Goal: Task Accomplishment & Management: Manage account settings

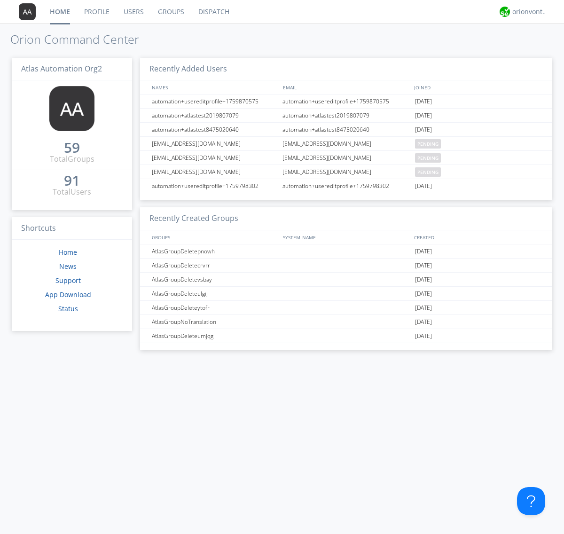
click at [170, 12] on link "Groups" at bounding box center [171, 12] width 40 height 24
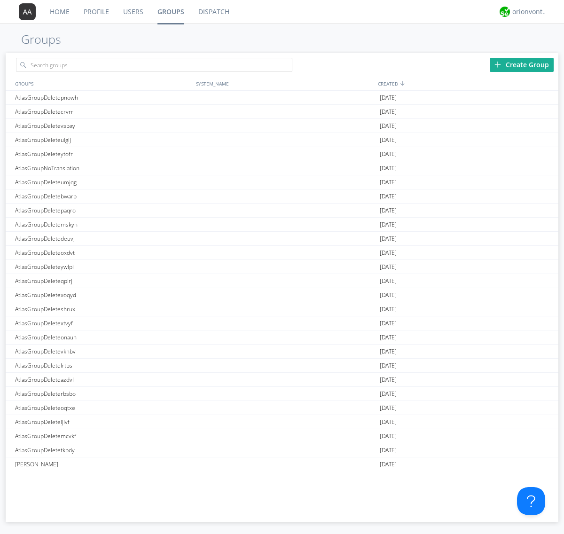
click at [522, 64] on div "Create Group" at bounding box center [522, 65] width 64 height 14
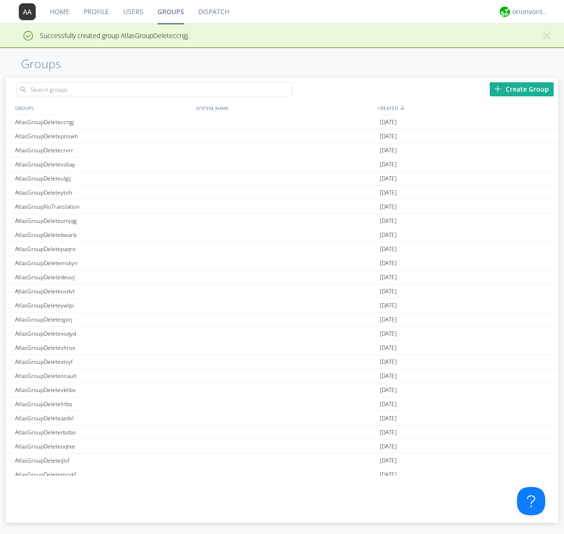
click at [170, 12] on link "Groups" at bounding box center [170, 12] width 41 height 24
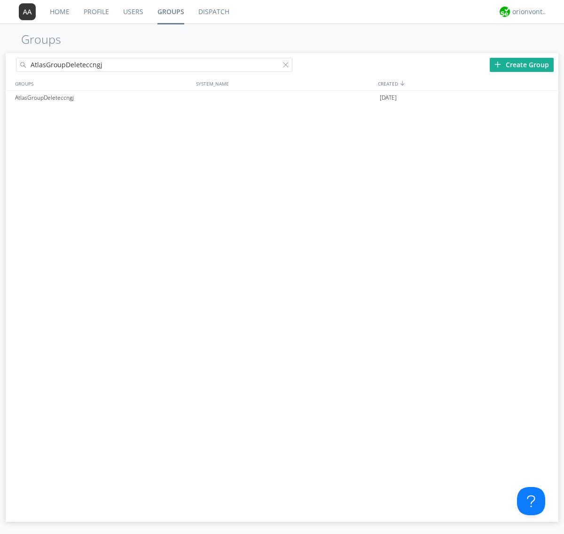
type input "AtlasGroupDeleteccngj"
click at [288, 66] on div at bounding box center [287, 66] width 9 height 9
type input "AtlasGroupDeleteccngj"
click at [546, 98] on div at bounding box center [546, 98] width 9 height 8
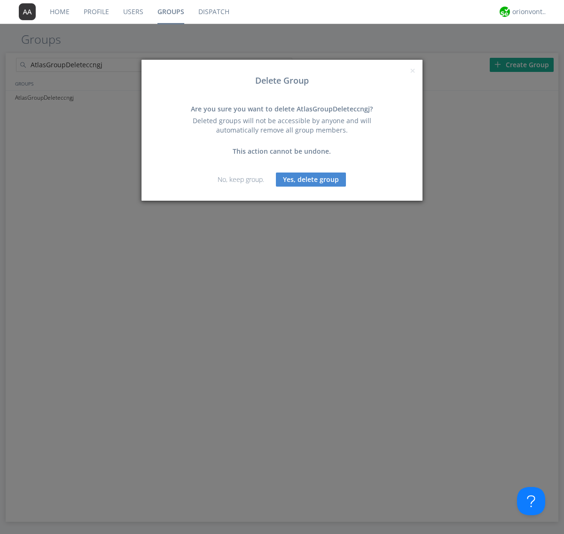
click at [311, 179] on button "Yes, delete group" at bounding box center [311, 180] width 70 height 14
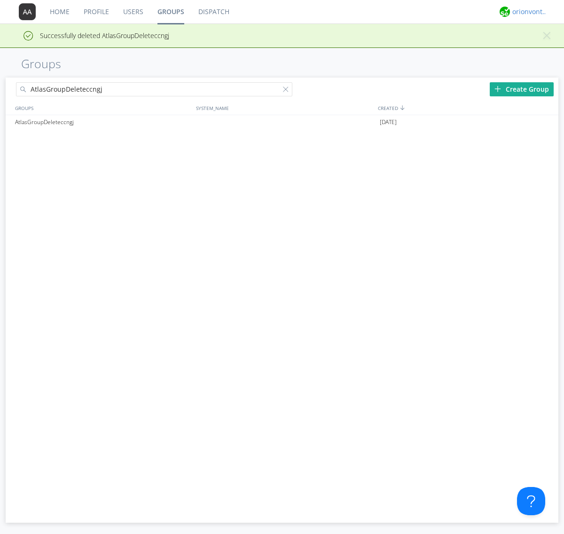
click at [527, 12] on div "orionvontas+atlas+automation+org2" at bounding box center [529, 11] width 35 height 9
